Goal: Information Seeking & Learning: Learn about a topic

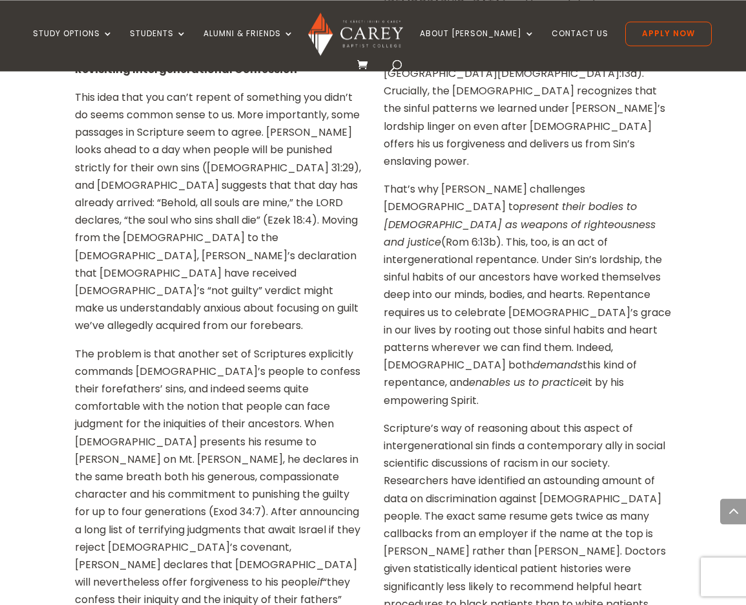
scroll to position [1070, 0]
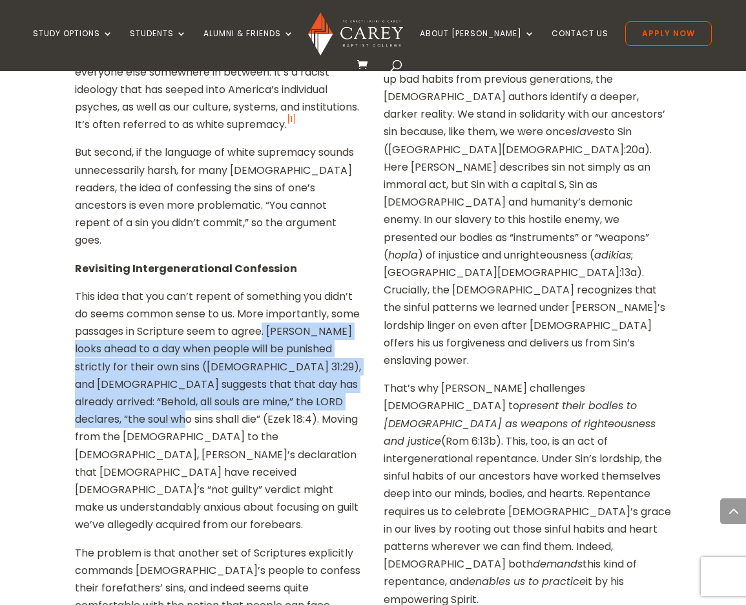
drag, startPoint x: 296, startPoint y: 243, endPoint x: 179, endPoint y: 335, distance: 149.0
click at [179, 335] on p "This idea that you can’t repent of something you didn’t do seems common sense t…" at bounding box center [219, 415] width 288 height 256
copy p ". [PERSON_NAME] looks ahead to a day when people will be punished strictly for …"
click at [231, 287] on p "This idea that you can’t repent of something you didn’t do seems common sense t…" at bounding box center [219, 415] width 288 height 256
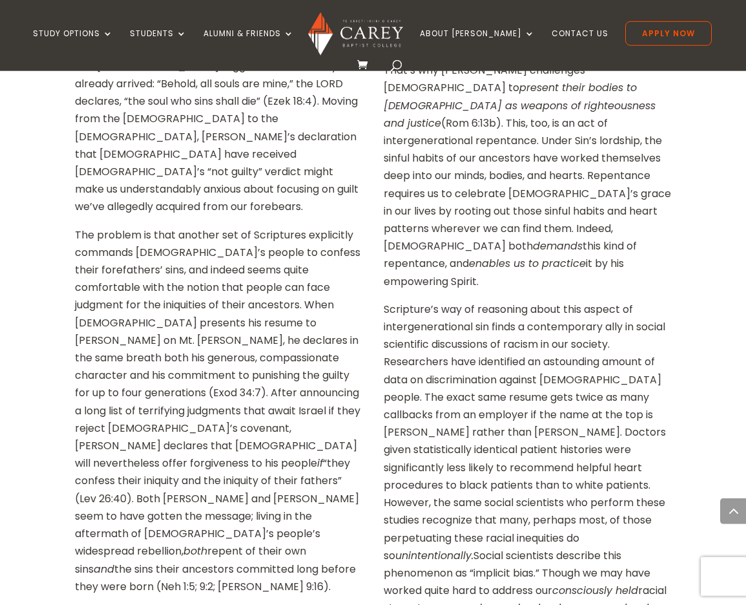
scroll to position [1426, 0]
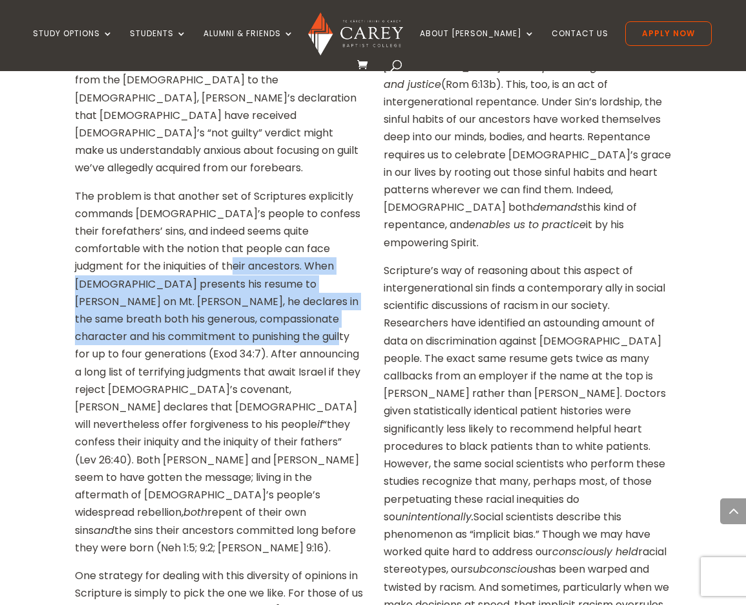
drag, startPoint x: 201, startPoint y: 209, endPoint x: 171, endPoint y: 145, distance: 70.5
click at [171, 187] on p "The problem is that another set of Scriptures explicitly commands [DEMOGRAPHIC_…" at bounding box center [219, 376] width 288 height 379
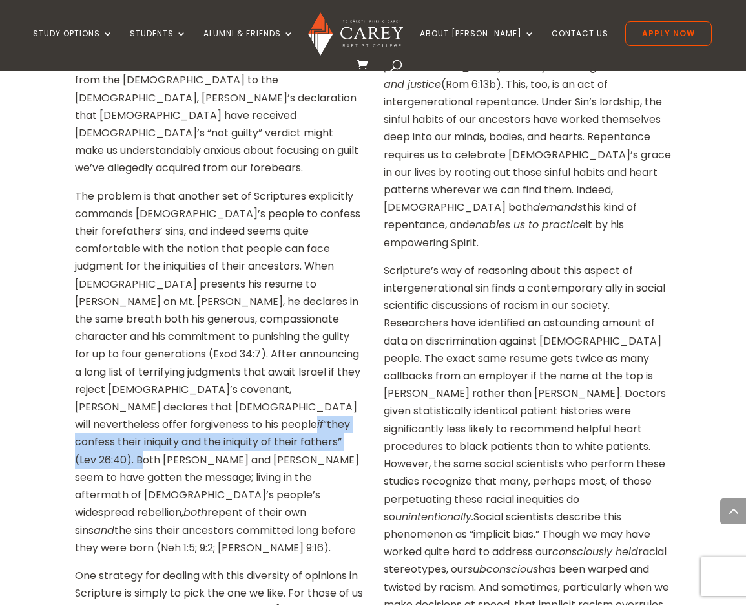
drag, startPoint x: 138, startPoint y: 304, endPoint x: 301, endPoint y: 269, distance: 167.0
click at [301, 269] on p "The problem is that another set of Scriptures explicitly commands [DEMOGRAPHIC_…" at bounding box center [219, 376] width 288 height 379
copy p "if “they confess their iniquity and the iniquity of their fathers” (Lev 26:40)."
click at [158, 311] on p "The problem is that another set of Scriptures explicitly commands [DEMOGRAPHIC_…" at bounding box center [219, 376] width 288 height 379
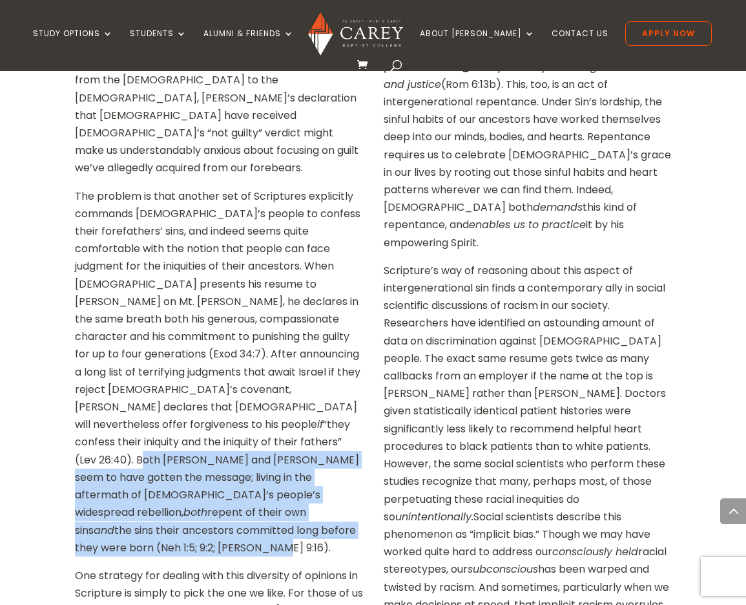
drag, startPoint x: 136, startPoint y: 303, endPoint x: 309, endPoint y: 377, distance: 187.8
click at [309, 377] on p "The problem is that another set of Scriptures explicitly commands [DEMOGRAPHIC_…" at bounding box center [219, 376] width 288 height 379
drag, startPoint x: 318, startPoint y: 374, endPoint x: 139, endPoint y: 300, distance: 193.5
click at [139, 300] on p "The problem is that another set of Scriptures explicitly commands [DEMOGRAPHIC_…" at bounding box center [219, 376] width 288 height 379
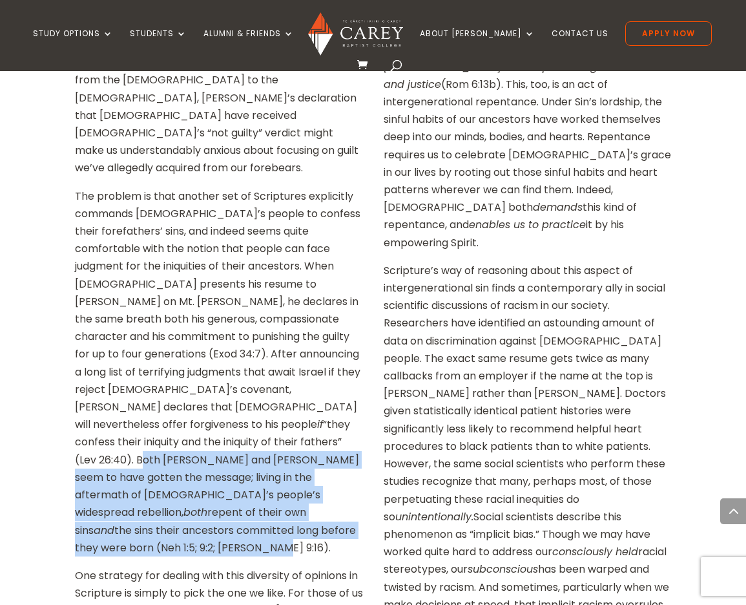
copy p "Both [PERSON_NAME] and [PERSON_NAME] seem to have gotten the message; living in…"
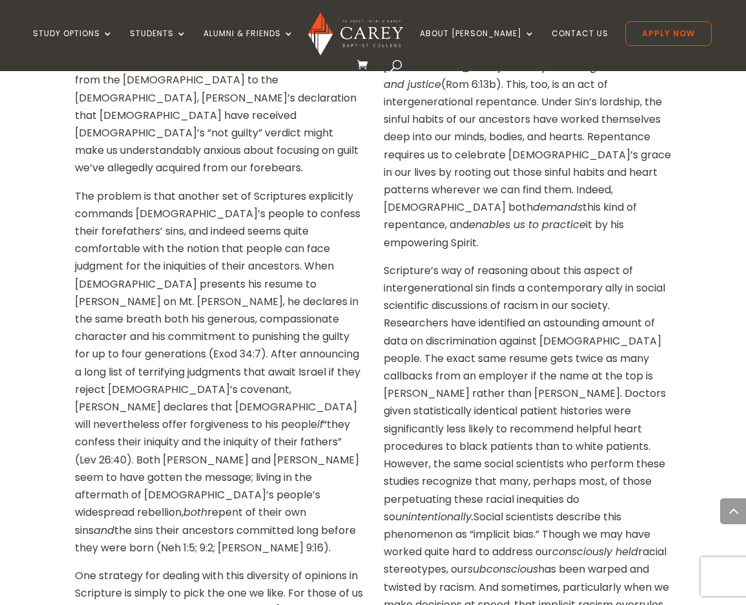
click at [187, 237] on p "The problem is that another set of Scriptures explicitly commands [DEMOGRAPHIC_…" at bounding box center [219, 376] width 288 height 379
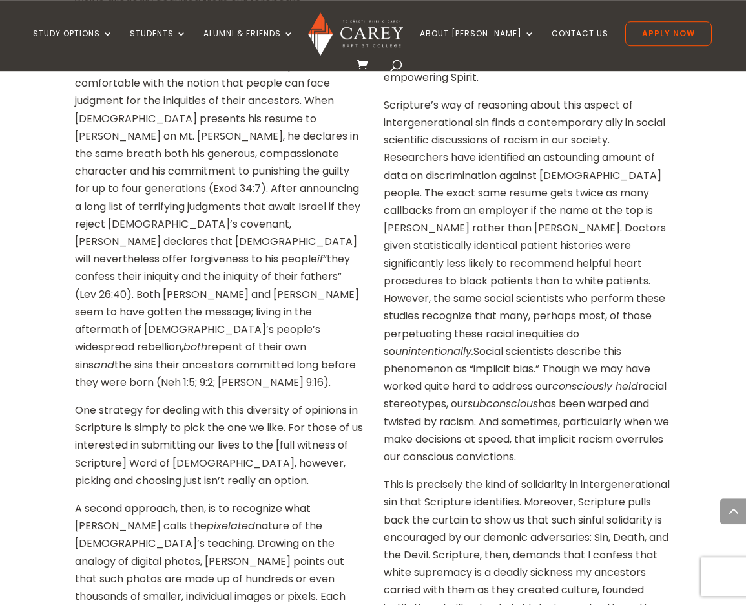
scroll to position [1604, 0]
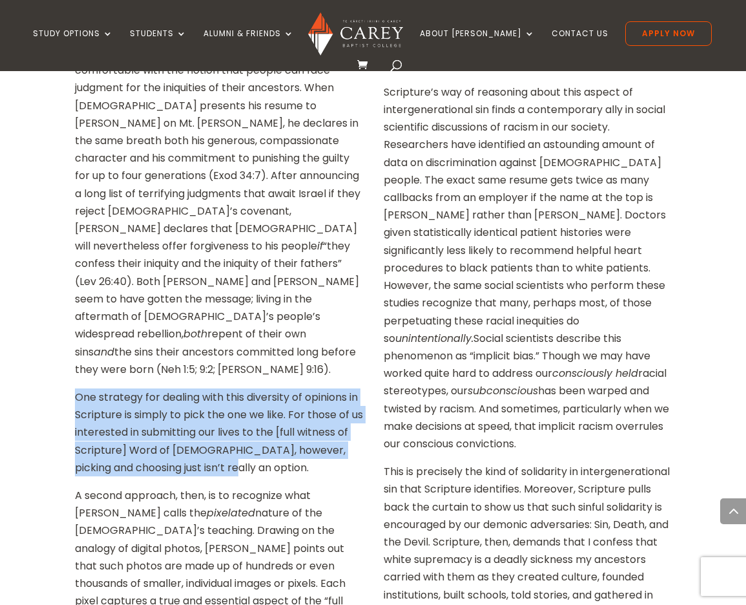
drag, startPoint x: 78, startPoint y: 223, endPoint x: 253, endPoint y: 287, distance: 186.0
click at [253, 388] on p "One strategy for dealing with this diversity of opinions in Scripture is simply…" at bounding box center [219, 437] width 288 height 98
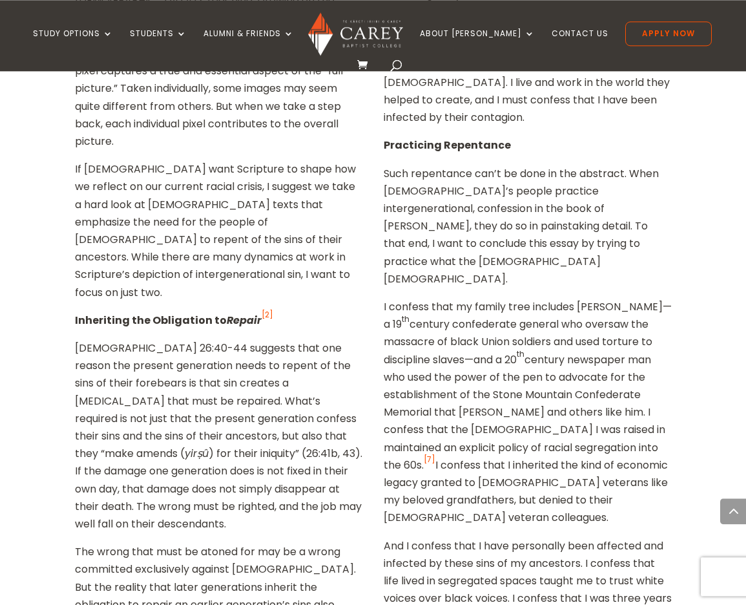
scroll to position [2139, 0]
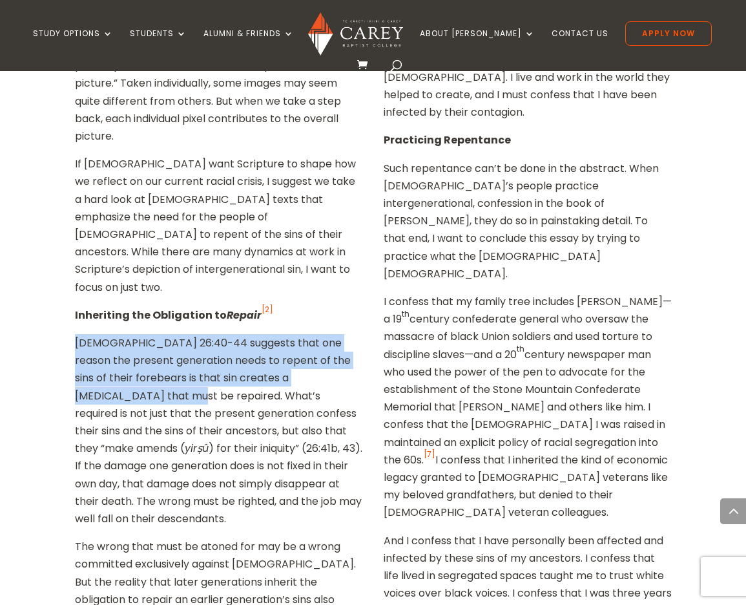
drag, startPoint x: 76, startPoint y: 113, endPoint x: 125, endPoint y: 169, distance: 74.6
click at [125, 334] on p "[DEMOGRAPHIC_DATA] 26:40-44 suggests that one reason the present generation nee…" at bounding box center [219, 435] width 288 height 203
copy p "[DEMOGRAPHIC_DATA] 26:40-44 suggests that one reason the present generation nee…"
click at [171, 334] on p "[DEMOGRAPHIC_DATA] 26:40-44 suggests that one reason the present generation nee…" at bounding box center [219, 435] width 288 height 203
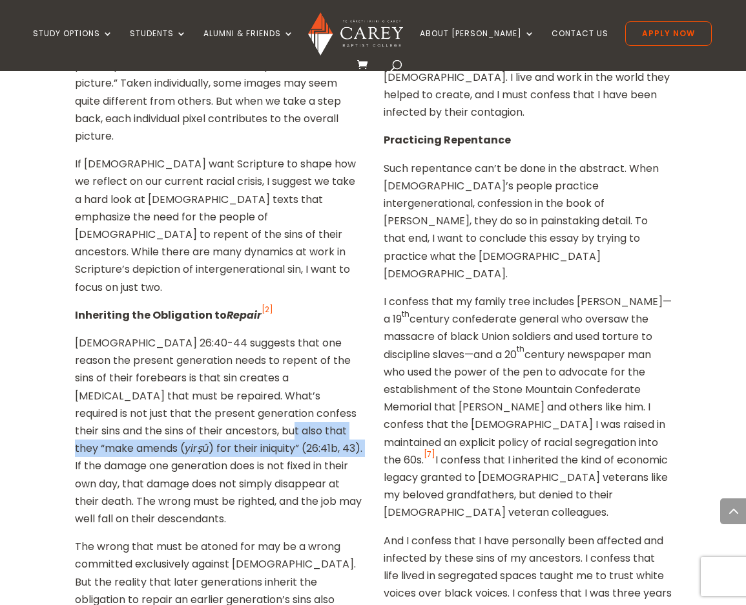
drag, startPoint x: 222, startPoint y: 203, endPoint x: 208, endPoint y: 226, distance: 27.2
click at [208, 334] on p "[DEMOGRAPHIC_DATA] 26:40-44 suggests that one reason the present generation nee…" at bounding box center [219, 435] width 288 height 203
copy p "“make amends ( yirṣû ) for their iniquity” (26:41b, 43)."
click at [253, 334] on p "[DEMOGRAPHIC_DATA] 26:40-44 suggests that one reason the present generation nee…" at bounding box center [219, 435] width 288 height 203
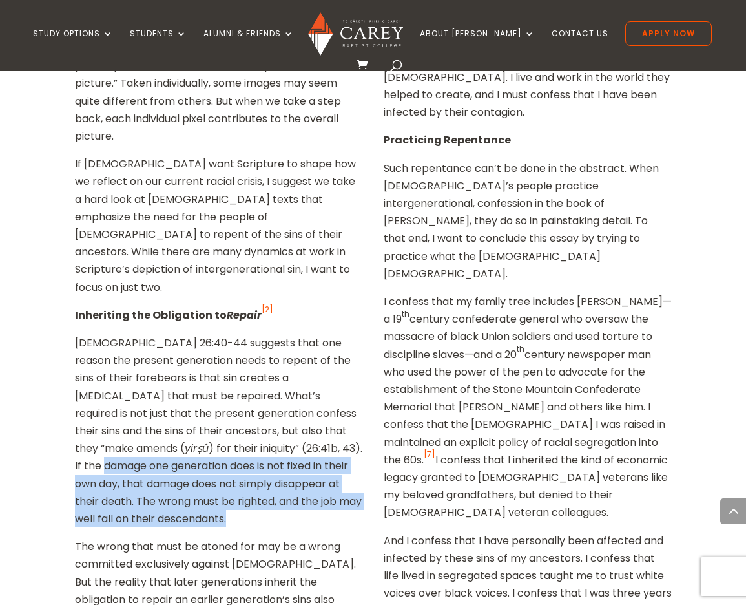
drag, startPoint x: 201, startPoint y: 290, endPoint x: 235, endPoint y: 224, distance: 74.2
click at [235, 334] on p "[DEMOGRAPHIC_DATA] 26:40-44 suggests that one reason the present generation nee…" at bounding box center [219, 435] width 288 height 203
click at [233, 334] on p "[DEMOGRAPHIC_DATA] 26:40-44 suggests that one reason the present generation nee…" at bounding box center [219, 435] width 288 height 203
drag, startPoint x: 208, startPoint y: 221, endPoint x: 187, endPoint y: 284, distance: 66.0
click at [187, 334] on p "[DEMOGRAPHIC_DATA] 26:40-44 suggests that one reason the present generation nee…" at bounding box center [219, 435] width 288 height 203
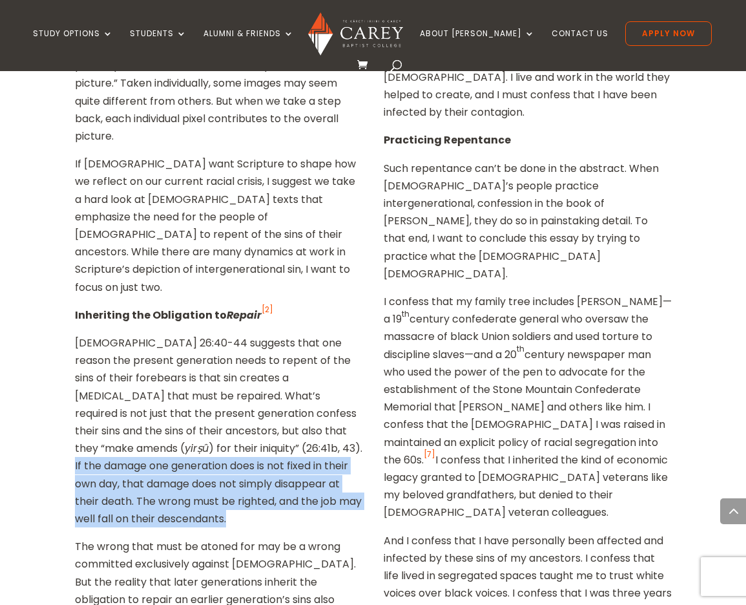
copy p "If the damage one generation does is not fixed in their own day, that damage do…"
click at [119, 334] on p "[DEMOGRAPHIC_DATA] 26:40-44 suggests that one reason the present generation nee…" at bounding box center [219, 435] width 288 height 203
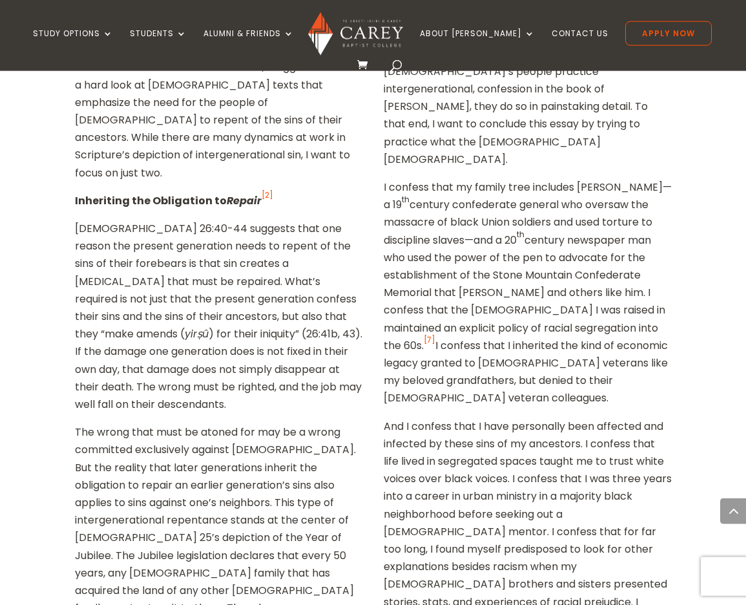
scroll to position [2317, 0]
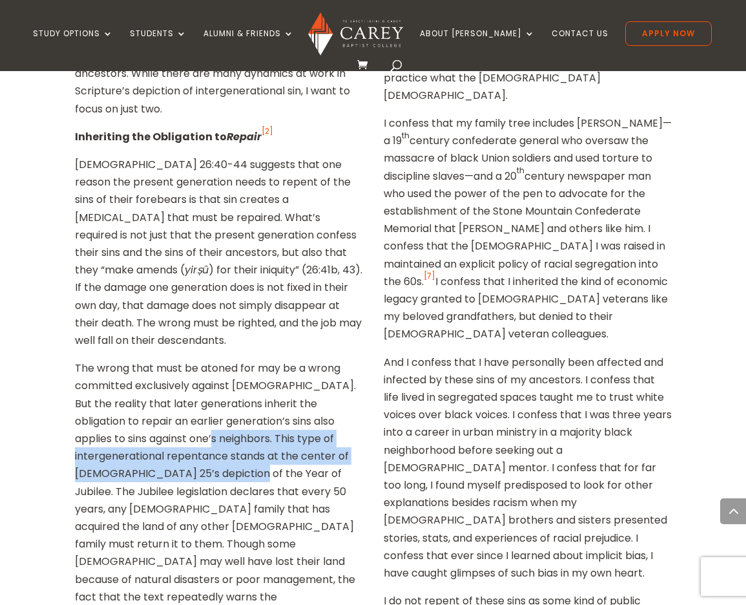
drag, startPoint x: 172, startPoint y: 216, endPoint x: 237, endPoint y: 240, distance: 69.1
click at [237, 359] on p "The wrong that must be atoned for may be a wrong committed exclusively against …" at bounding box center [219, 540] width 288 height 362
click at [238, 359] on p "The wrong that must be atoned for may be a wrong committed exclusively against …" at bounding box center [219, 540] width 288 height 362
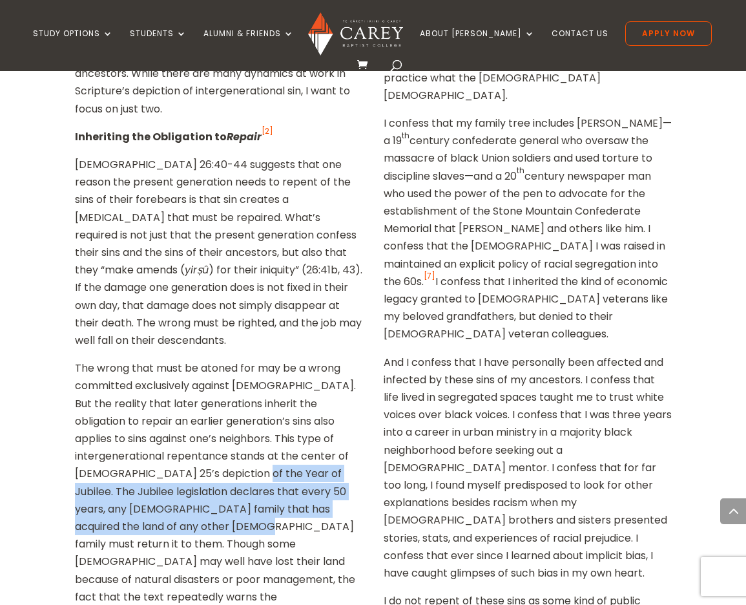
drag, startPoint x: 192, startPoint y: 264, endPoint x: 157, endPoint y: 302, distance: 51.2
click at [157, 359] on p "The wrong that must be atoned for may be a wrong committed exclusively against …" at bounding box center [219, 540] width 288 height 362
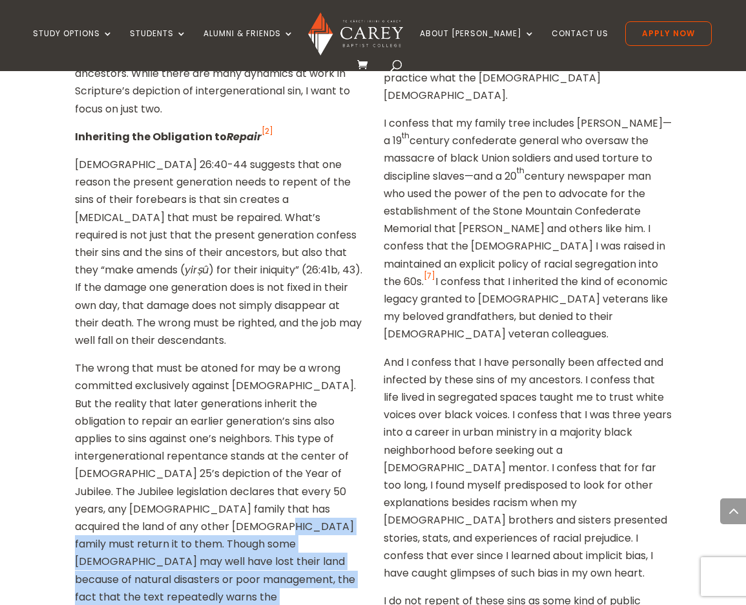
drag, startPoint x: 169, startPoint y: 298, endPoint x: 256, endPoint y: 382, distance: 121.0
click at [256, 382] on p "The wrong that must be atoned for may be a wrong committed exclusively against …" at bounding box center [219, 540] width 288 height 362
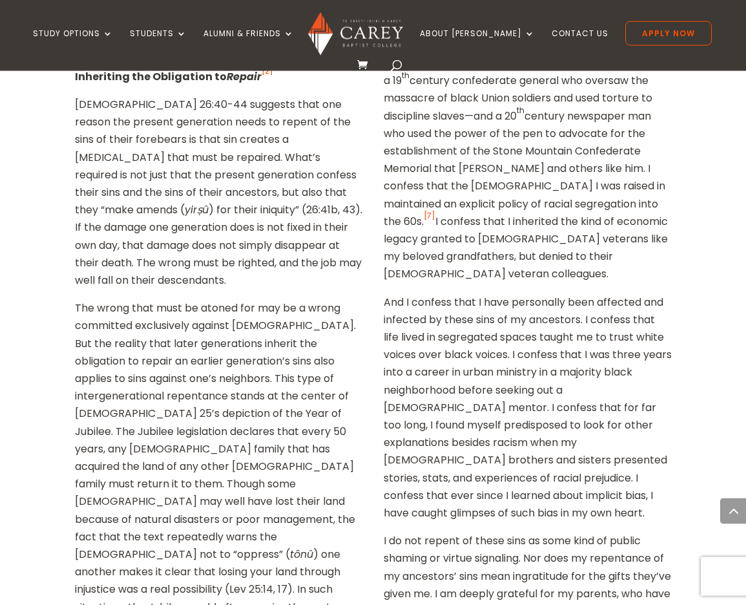
scroll to position [2407, 0]
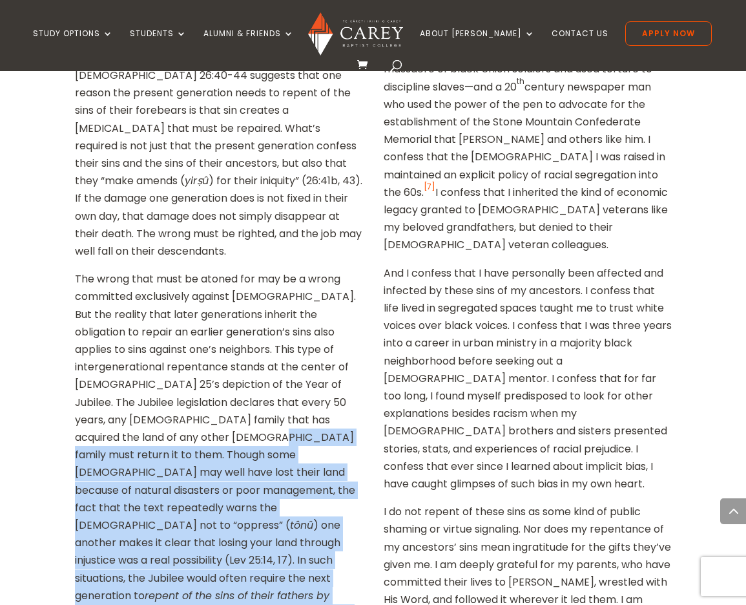
drag, startPoint x: 293, startPoint y: 349, endPoint x: 162, endPoint y: 209, distance: 191.9
click at [162, 270] on p "The wrong that must be atoned for may be a wrong committed exclusively against …" at bounding box center [219, 451] width 288 height 362
copy p "Though some [DEMOGRAPHIC_DATA] may well have lost their land because of natural…"
click at [218, 313] on p "The wrong that must be atoned for may be a wrong committed exclusively against …" at bounding box center [219, 451] width 288 height 362
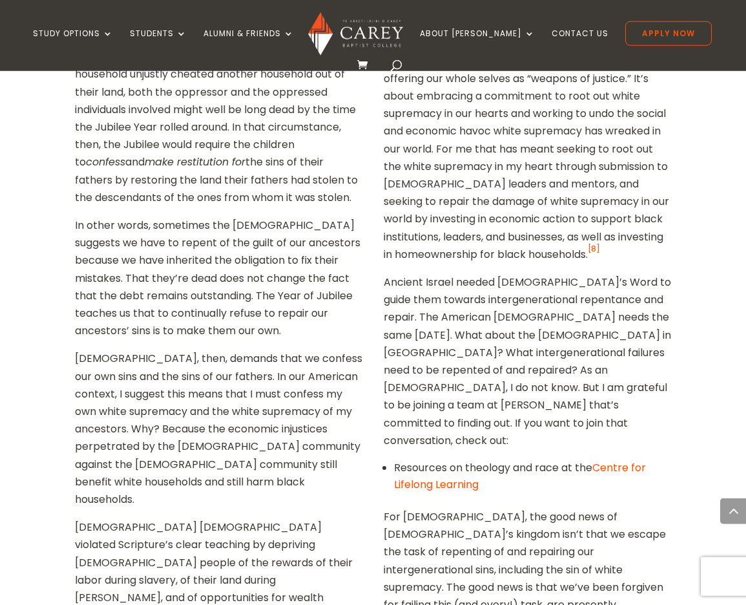
scroll to position [3209, 0]
